Goal: Information Seeking & Learning: Check status

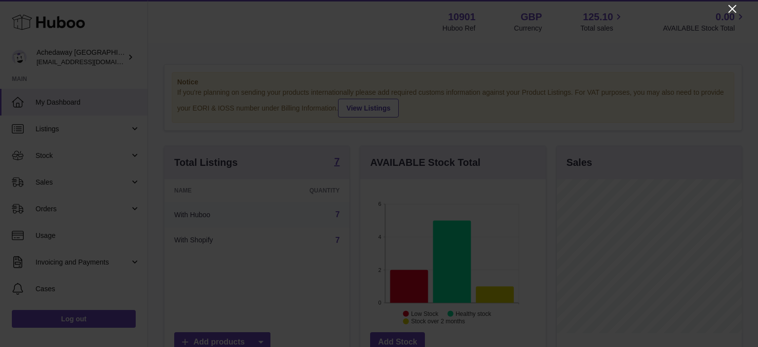
click at [726, 7] on icon "Close" at bounding box center [732, 9] width 12 height 12
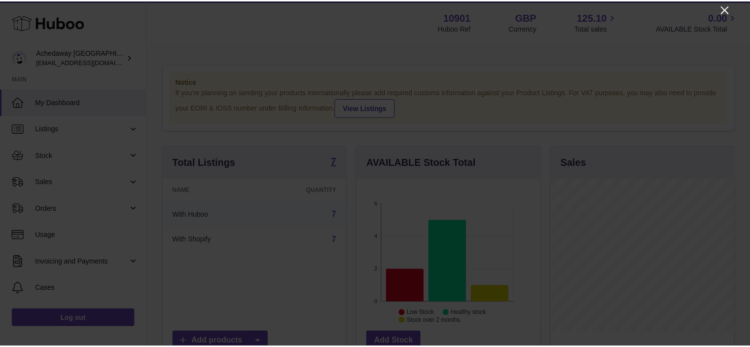
scroll to position [493098, 493069]
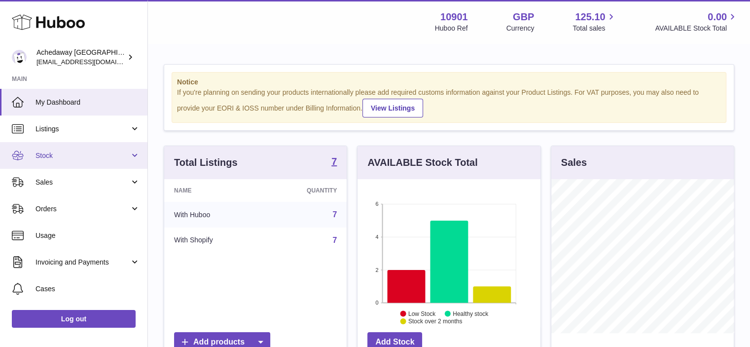
click at [45, 154] on span "Stock" at bounding box center [83, 155] width 94 height 9
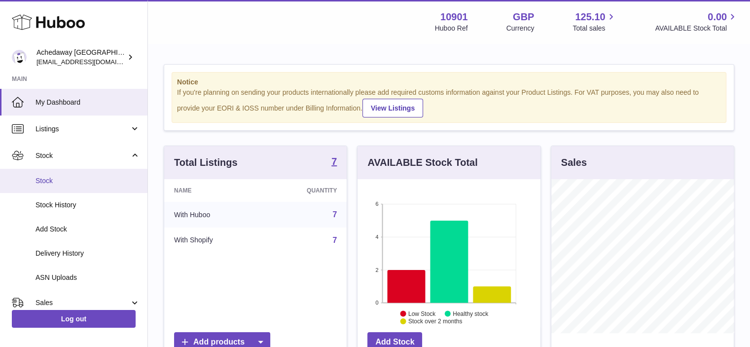
click at [54, 175] on link "Stock" at bounding box center [73, 181] width 147 height 24
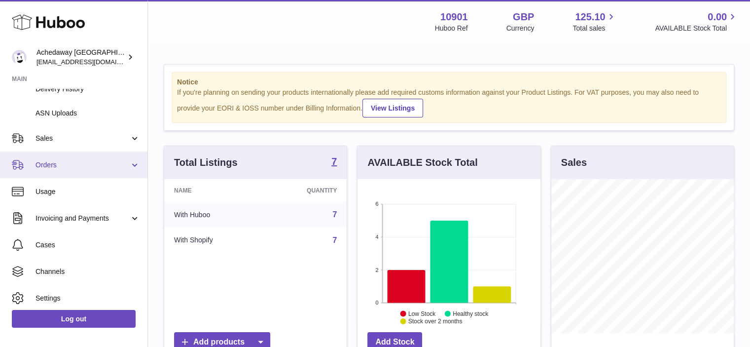
scroll to position [0, 0]
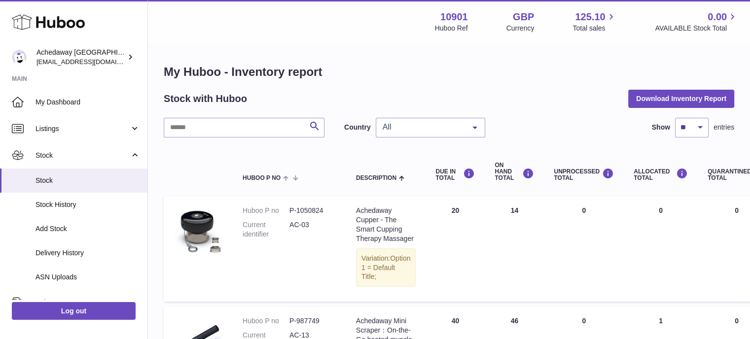
click at [403, 119] on div "All" at bounding box center [431, 128] width 110 height 20
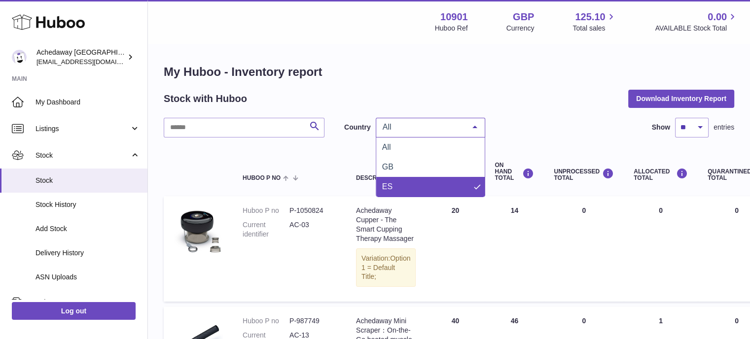
click at [389, 184] on span "ES" at bounding box center [387, 187] width 10 height 8
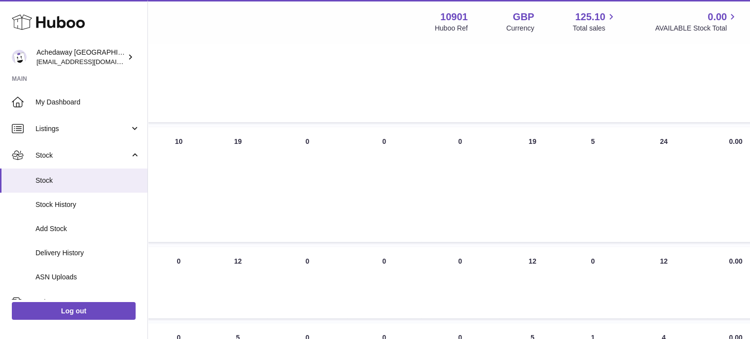
scroll to position [291, 323]
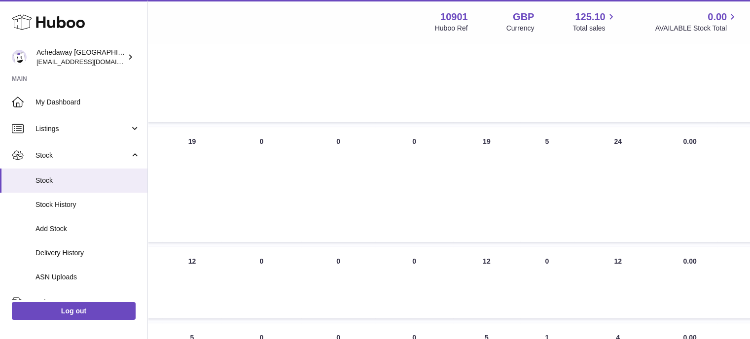
drag, startPoint x: 570, startPoint y: 206, endPoint x: 757, endPoint y: 208, distance: 186.9
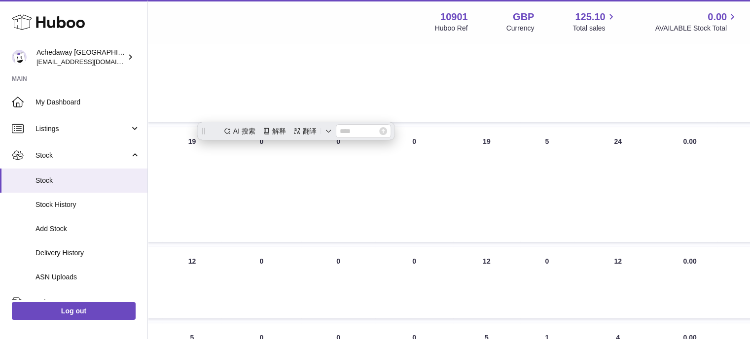
click at [453, 210] on td "AVAILABLE Total 19" at bounding box center [486, 184] width 67 height 115
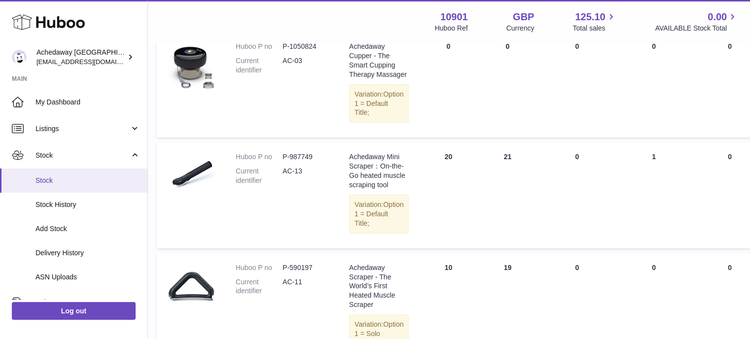
scroll to position [164, 0]
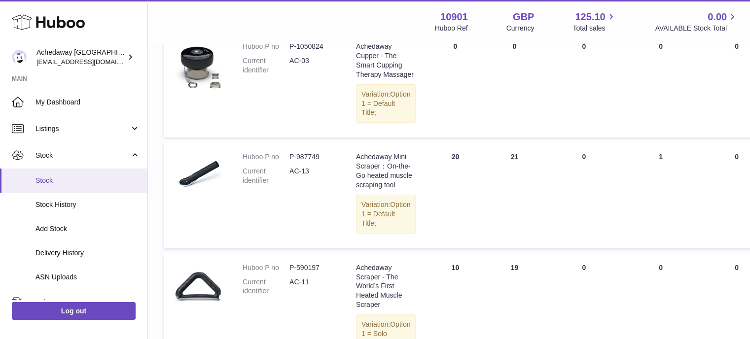
drag, startPoint x: 506, startPoint y: 173, endPoint x: 369, endPoint y: 192, distance: 137.9
click at [0, 170] on div "Huboo Achedaway [GEOGRAPHIC_DATA] [EMAIL_ADDRESS][DOMAIN_NAME] Main My Dashboar…" at bounding box center [375, 220] width 750 height 768
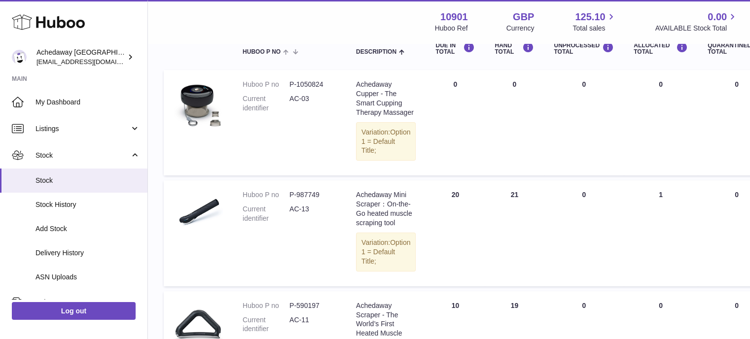
scroll to position [0, 0]
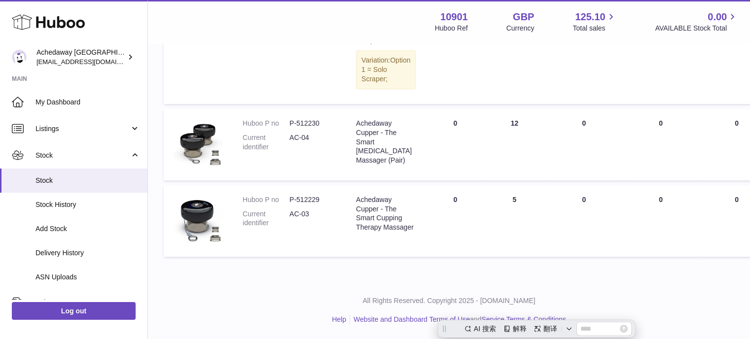
click at [624, 219] on td "ALLOCATED Total 0" at bounding box center [661, 221] width 74 height 72
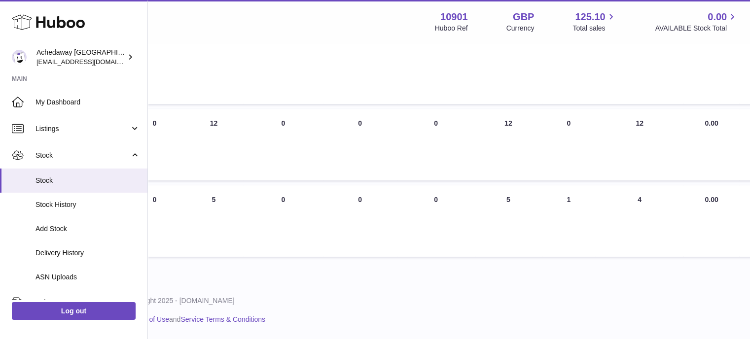
drag, startPoint x: 757, startPoint y: 195, endPoint x: 673, endPoint y: 199, distance: 83.9
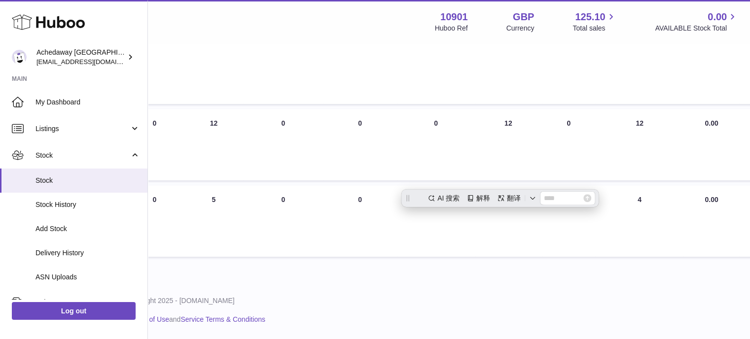
click at [425, 235] on td "QUARANTINED Total 0" at bounding box center [436, 221] width 78 height 72
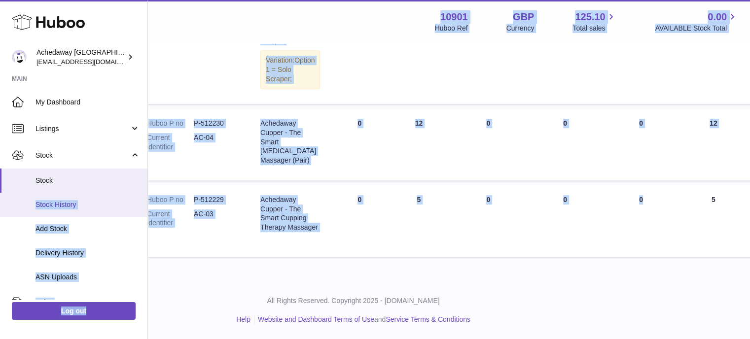
drag, startPoint x: 487, startPoint y: 203, endPoint x: 0, endPoint y: 195, distance: 486.9
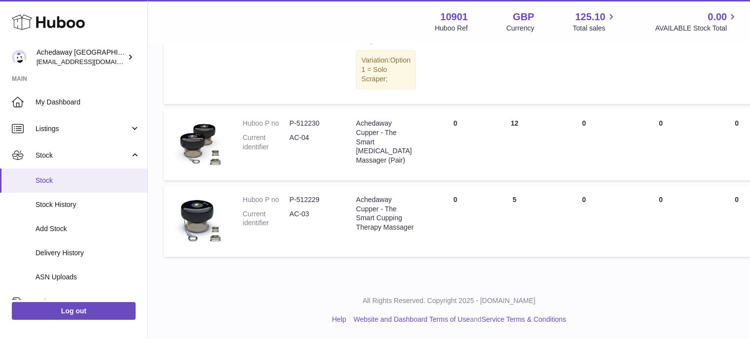
drag, startPoint x: 530, startPoint y: 197, endPoint x: 339, endPoint y: 205, distance: 191.1
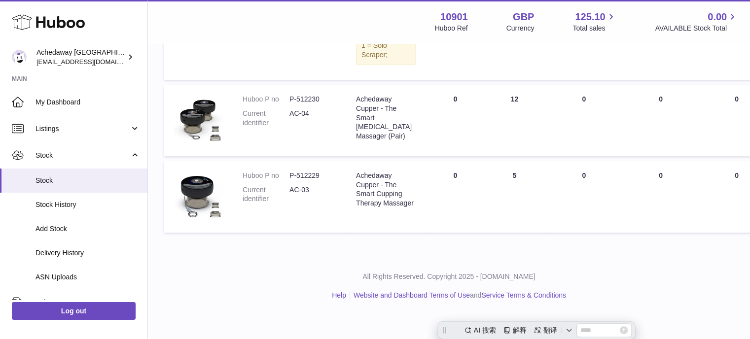
click at [748, 233] on td "QUARANTINED Total 0" at bounding box center [737, 197] width 78 height 72
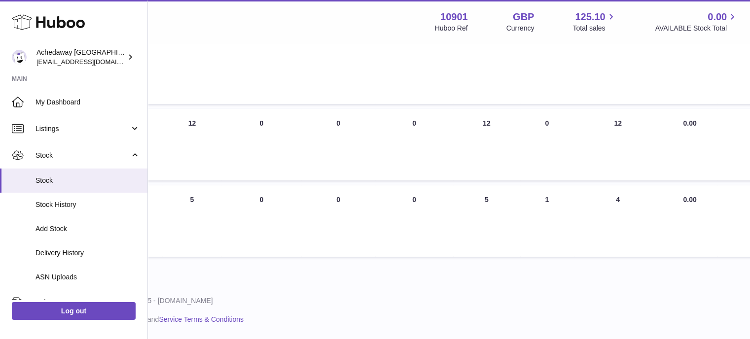
drag, startPoint x: 585, startPoint y: 153, endPoint x: 757, endPoint y: 144, distance: 172.4
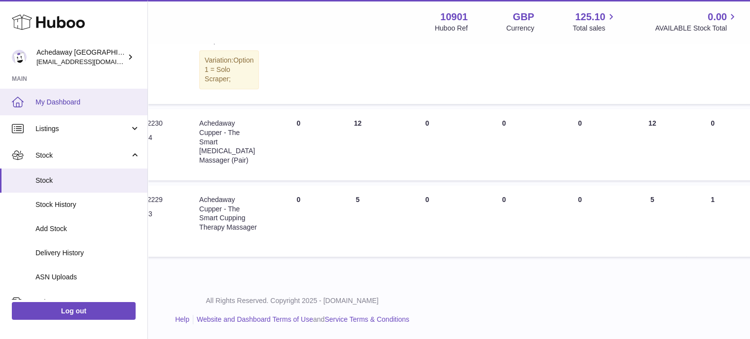
drag, startPoint x: 483, startPoint y: 114, endPoint x: 0, endPoint y: 114, distance: 482.9
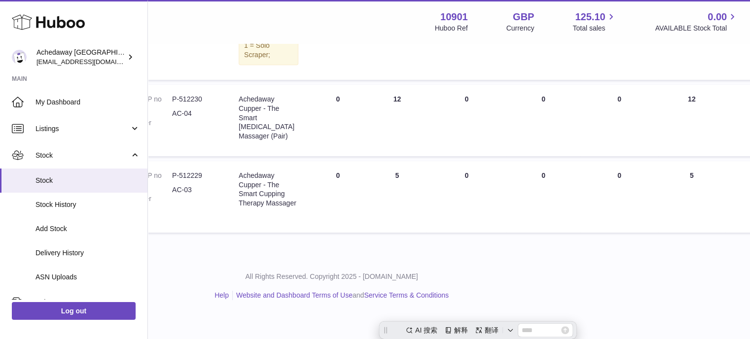
click at [592, 148] on td "QUARANTINED Total 0" at bounding box center [620, 121] width 78 height 72
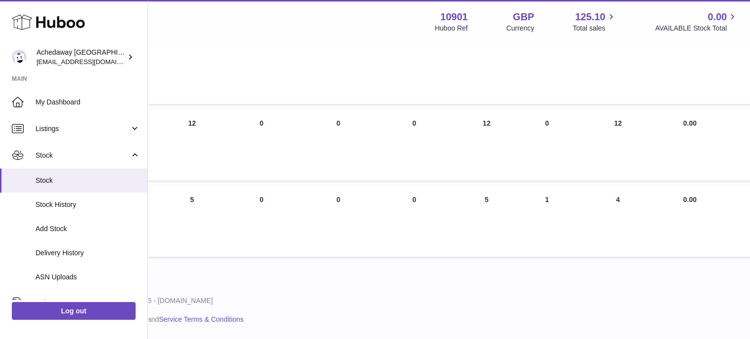
drag, startPoint x: 468, startPoint y: 129, endPoint x: 683, endPoint y: 152, distance: 216.4
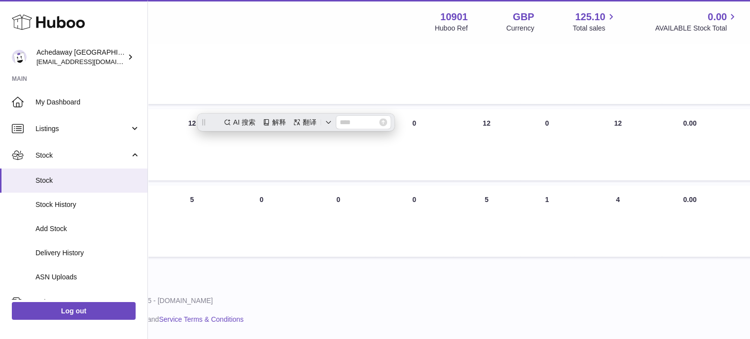
click at [453, 171] on td "AVAILABLE Total 12" at bounding box center [486, 145] width 67 height 72
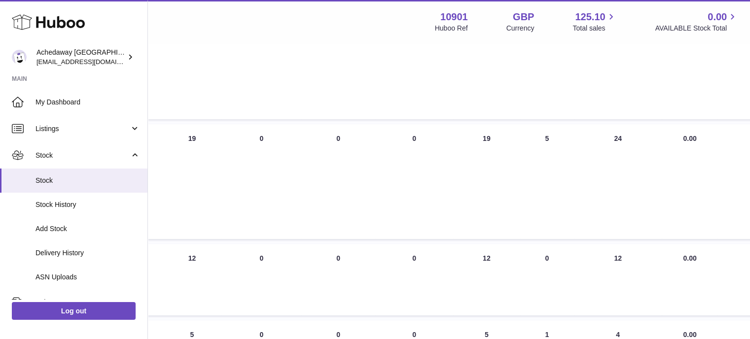
scroll to position [291, 323]
